Goal: Find specific page/section: Find specific page/section

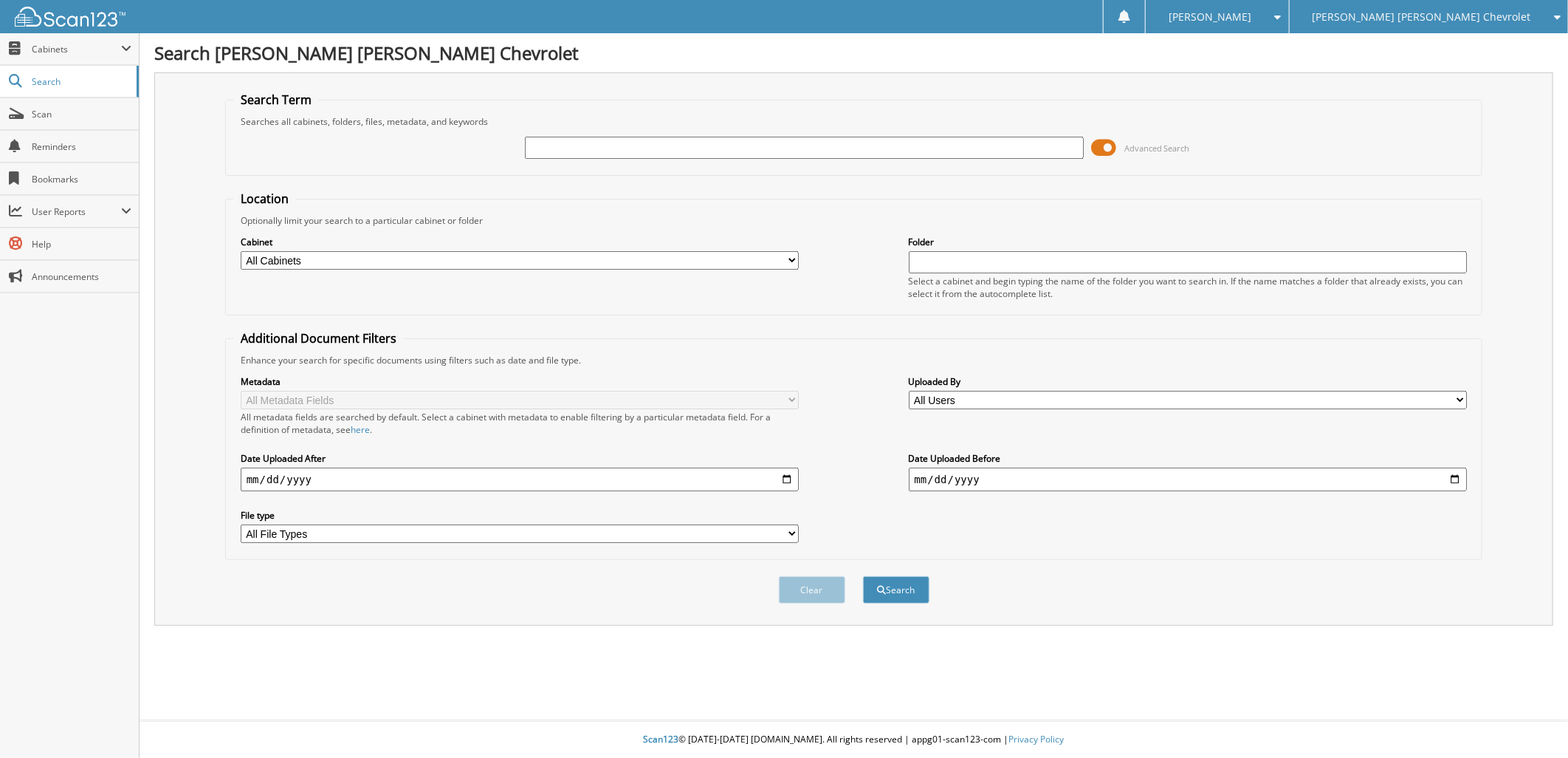
click at [566, 142] on input "text" at bounding box center [804, 148] width 559 height 22
type input "214873"
click at [910, 576] on button "Search" at bounding box center [896, 590] width 66 height 27
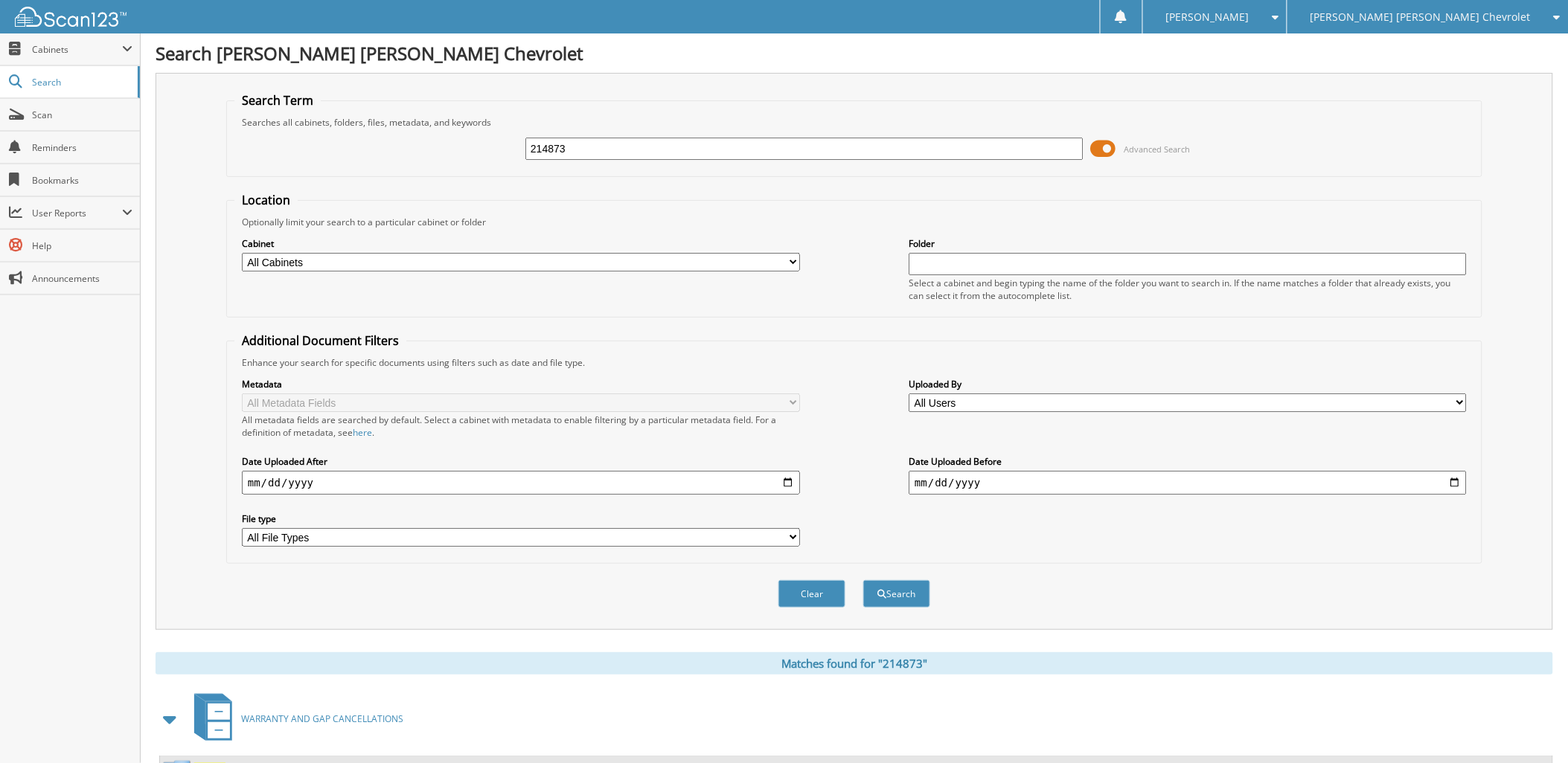
click at [1111, 143] on span at bounding box center [1103, 148] width 25 height 22
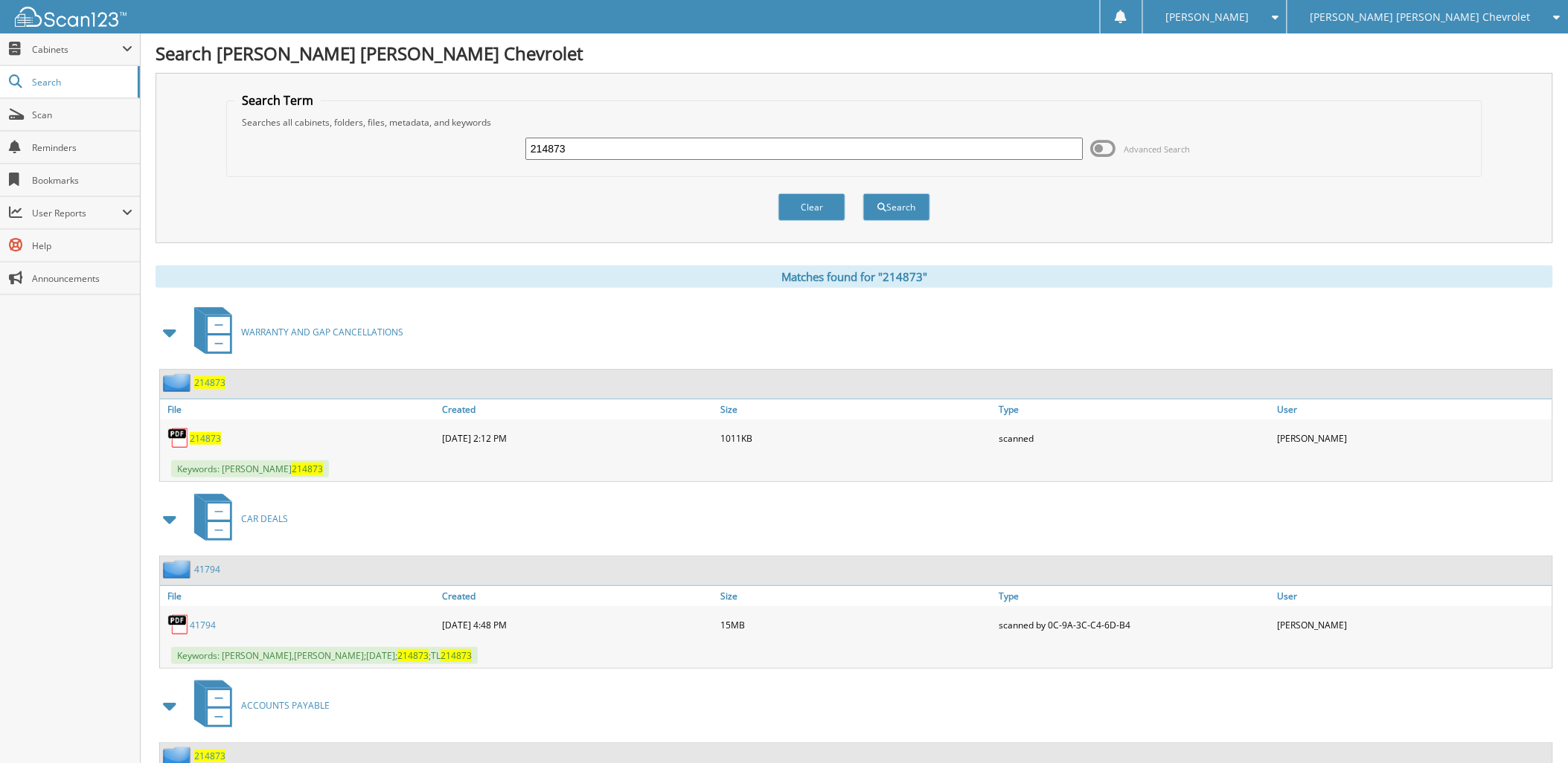
click at [201, 432] on span "214873" at bounding box center [205, 438] width 31 height 13
click at [199, 433] on span "214873" at bounding box center [205, 438] width 31 height 13
click at [197, 434] on span "214873" at bounding box center [205, 438] width 31 height 13
click at [57, 112] on span "Scan" at bounding box center [82, 115] width 100 height 13
